Goal: Connect with others: Connect with others

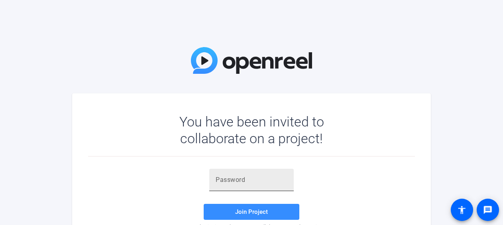
click at [228, 185] on div at bounding box center [252, 180] width 72 height 22
paste input "8&Kp3;"
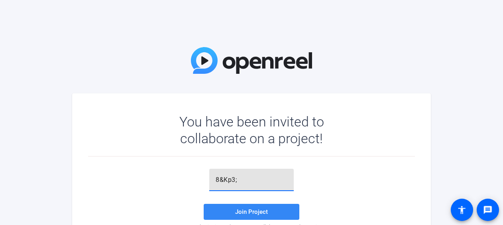
click at [255, 207] on span at bounding box center [252, 211] width 96 height 19
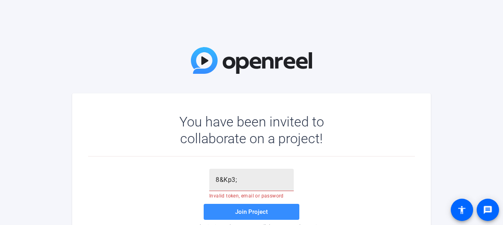
click at [262, 177] on input "8&Kp3;" at bounding box center [252, 180] width 72 height 10
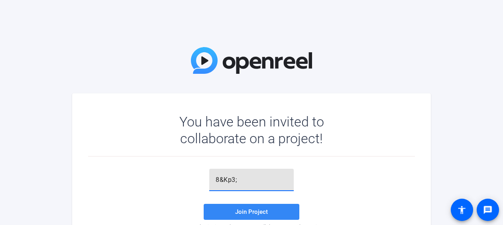
type input "8&Kp3;"
click at [256, 205] on span at bounding box center [252, 211] width 96 height 19
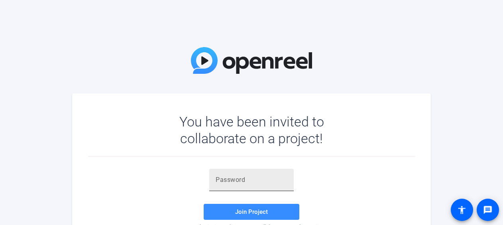
click at [219, 175] on input "text" at bounding box center [252, 180] width 72 height 10
paste input "8&Kp3;"
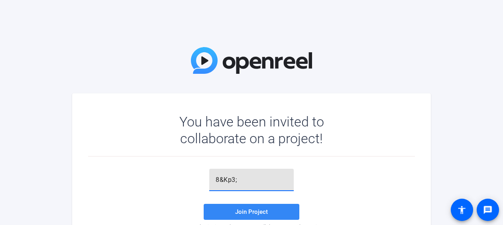
type input "8&Kp3;"
click at [245, 210] on span "Join Project" at bounding box center [251, 211] width 33 height 7
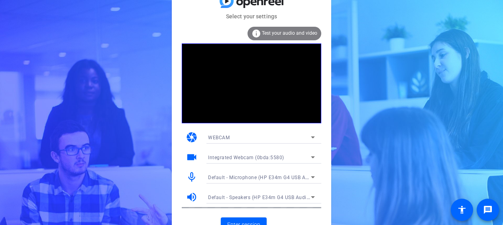
scroll to position [10, 0]
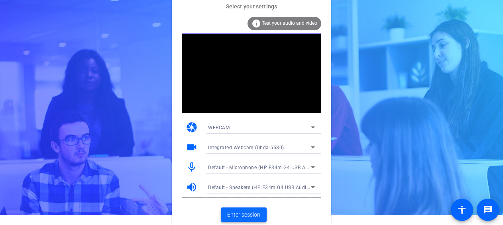
click at [240, 212] on span "Enter session" at bounding box center [243, 215] width 33 height 8
